Goal: Answer question/provide support

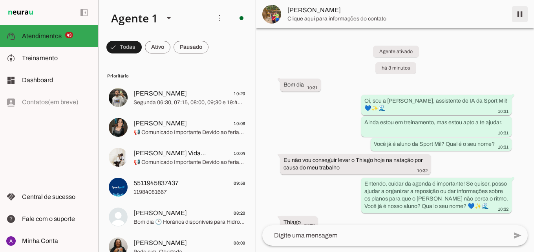
click at [523, 16] on span at bounding box center [519, 14] width 19 height 19
